Goal: Task Accomplishment & Management: Use online tool/utility

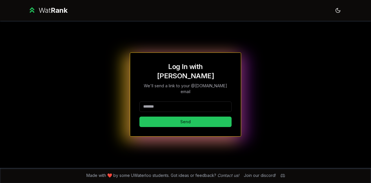
click at [158, 101] on input at bounding box center [185, 106] width 92 height 10
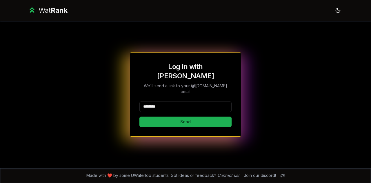
type input "********"
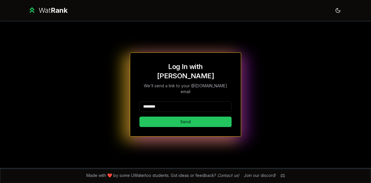
click at [194, 116] on button "Send" at bounding box center [185, 121] width 92 height 10
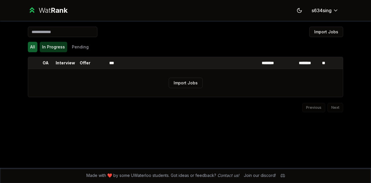
click at [61, 46] on button "In Progress" at bounding box center [54, 47] width 28 height 10
click at [85, 47] on button "Pending" at bounding box center [80, 47] width 21 height 10
click at [37, 47] on button "All" at bounding box center [33, 47] width 10 height 10
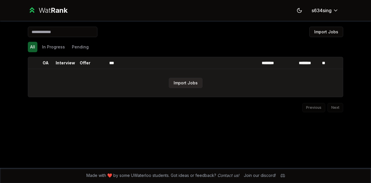
click at [187, 84] on button "Import Jobs" at bounding box center [186, 83] width 34 height 10
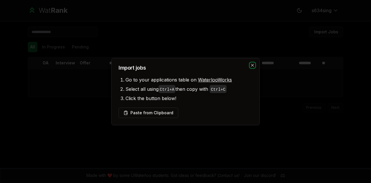
click at [252, 64] on icon "button" at bounding box center [252, 65] width 5 height 5
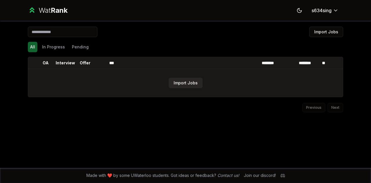
click at [188, 79] on button "Import Jobs" at bounding box center [186, 83] width 34 height 10
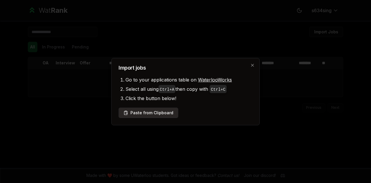
click at [163, 114] on button "Paste from Clipboard" at bounding box center [148, 112] width 60 height 10
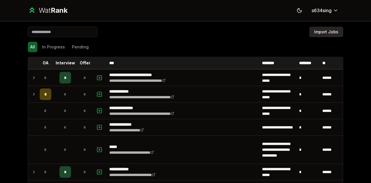
click at [332, 32] on button "Import Jobs" at bounding box center [326, 32] width 34 height 10
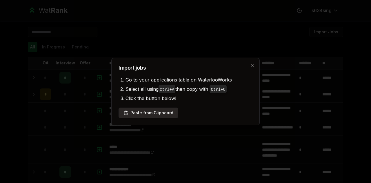
click at [163, 113] on button "Paste from Clipboard" at bounding box center [148, 112] width 60 height 10
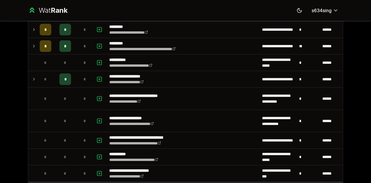
scroll to position [1053, 0]
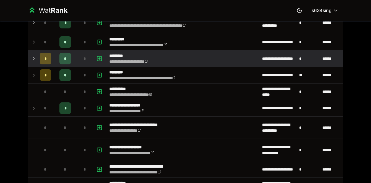
click at [32, 55] on icon at bounding box center [34, 58] width 5 height 7
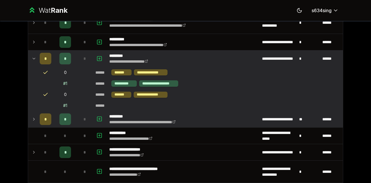
click at [32, 116] on icon at bounding box center [34, 119] width 5 height 7
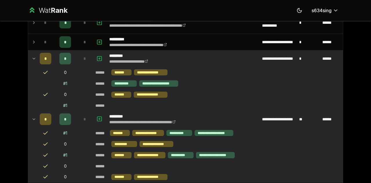
click at [32, 116] on icon at bounding box center [34, 119] width 5 height 7
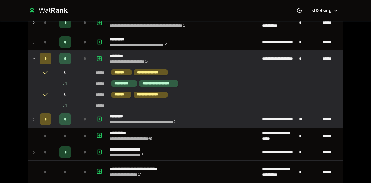
click at [32, 55] on icon at bounding box center [34, 58] width 5 height 7
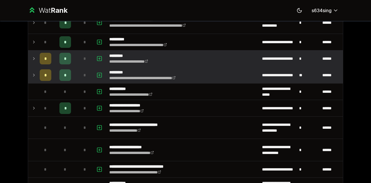
click at [32, 55] on icon at bounding box center [34, 58] width 5 height 7
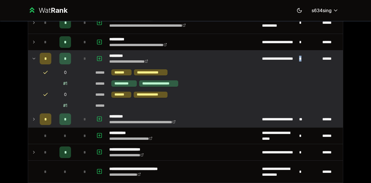
click at [297, 52] on td "*" at bounding box center [308, 58] width 23 height 16
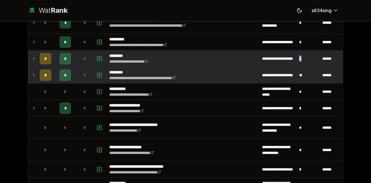
click at [298, 53] on td "*" at bounding box center [308, 58] width 23 height 16
